Goal: Task Accomplishment & Management: Use online tool/utility

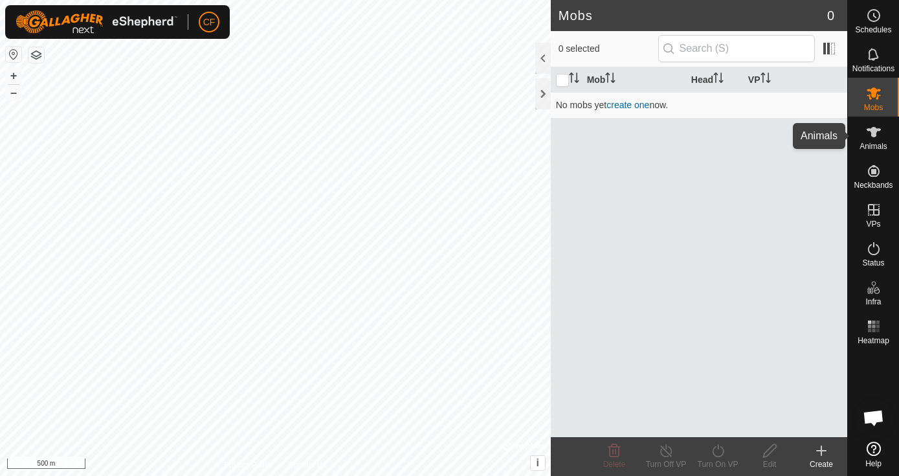
click at [881, 153] on div "Animals" at bounding box center [873, 135] width 51 height 39
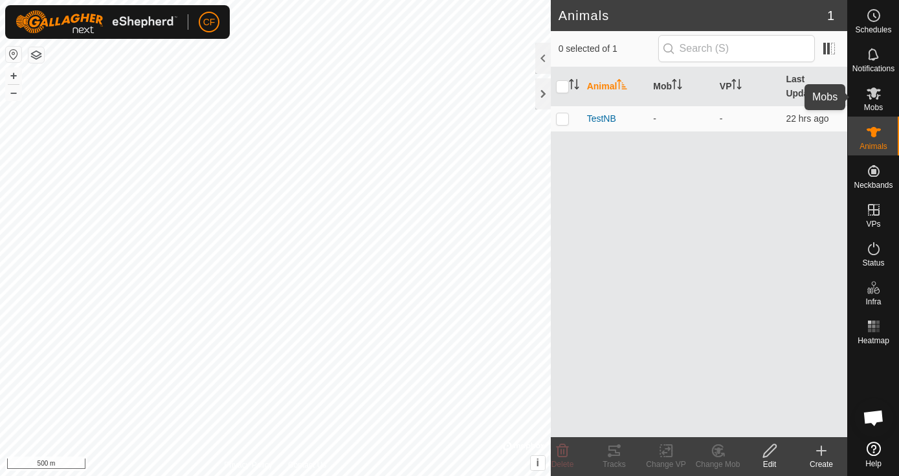
click at [884, 106] on div "Mobs" at bounding box center [873, 97] width 51 height 39
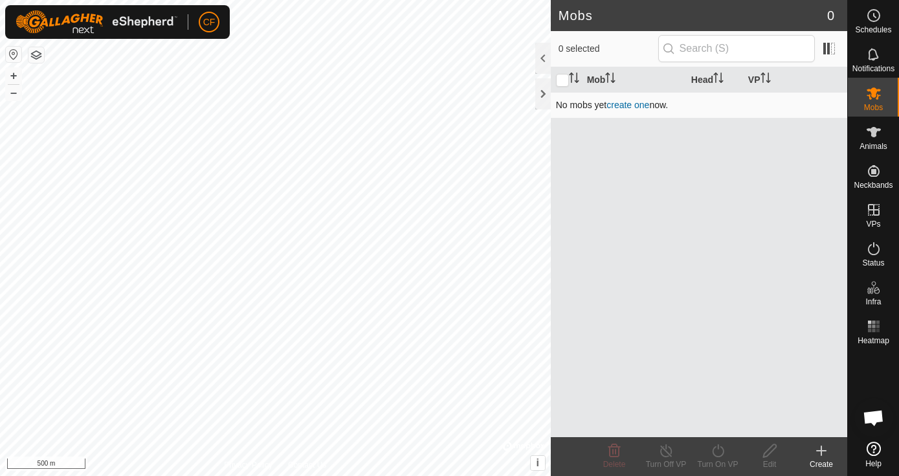
click at [635, 109] on link "create one" at bounding box center [627, 105] width 43 height 10
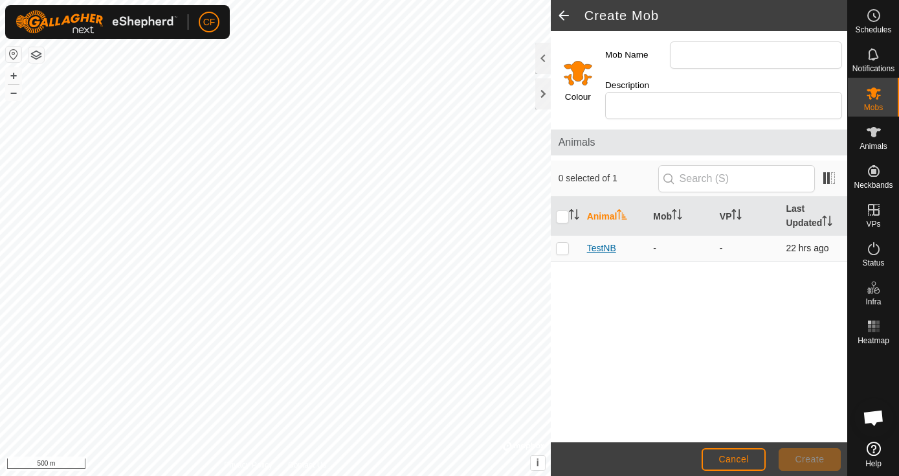
click at [602, 241] on span "TestNB" at bounding box center [601, 248] width 29 height 14
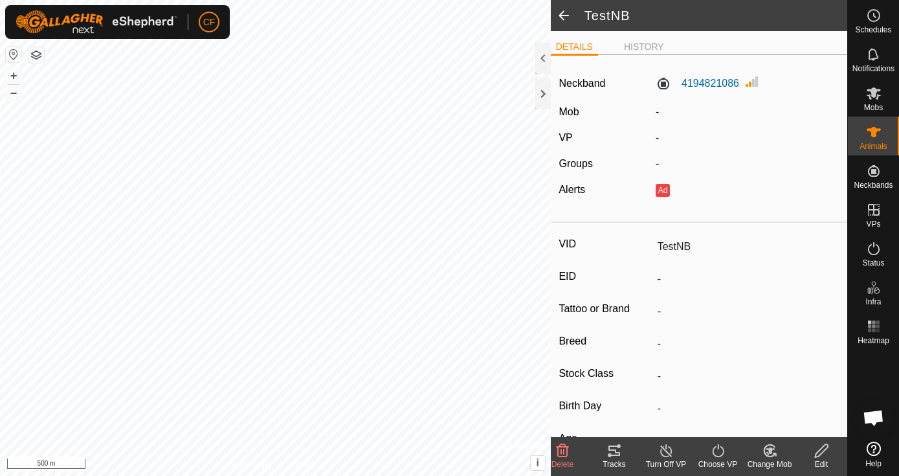
click at [553, 21] on span at bounding box center [564, 15] width 26 height 31
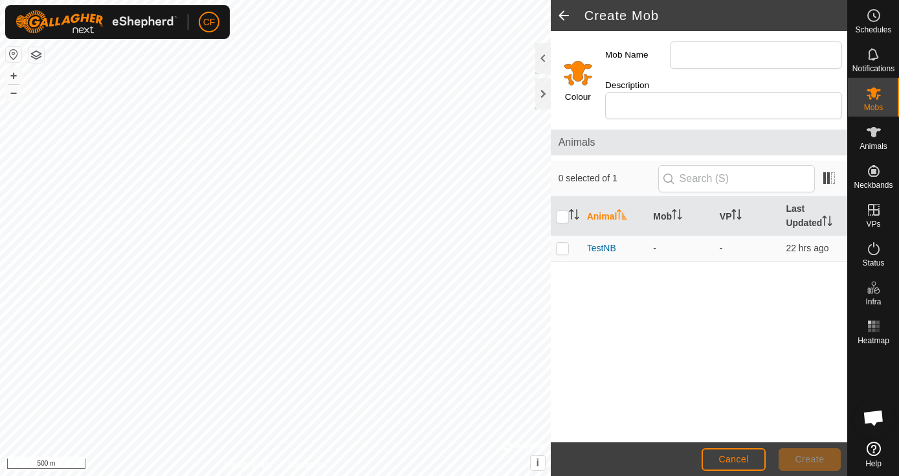
click at [562, 17] on span at bounding box center [564, 15] width 26 height 31
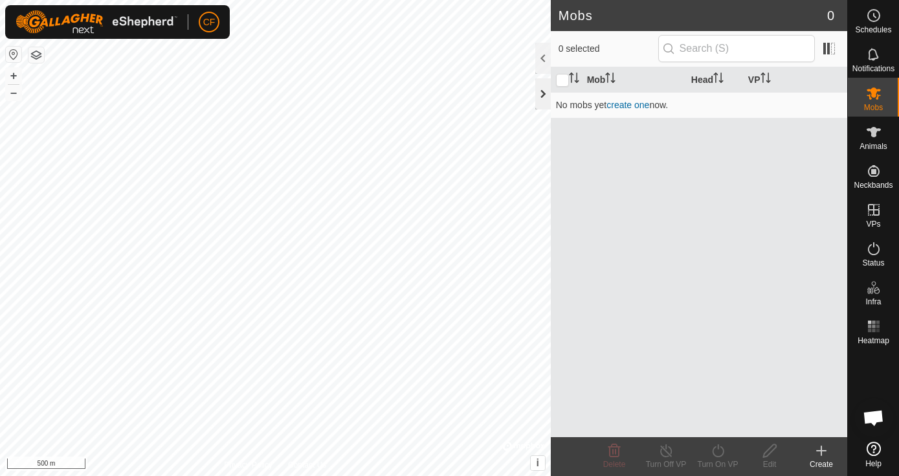
click at [547, 87] on div at bounding box center [543, 93] width 16 height 31
